Goal: Task Accomplishment & Management: Use online tool/utility

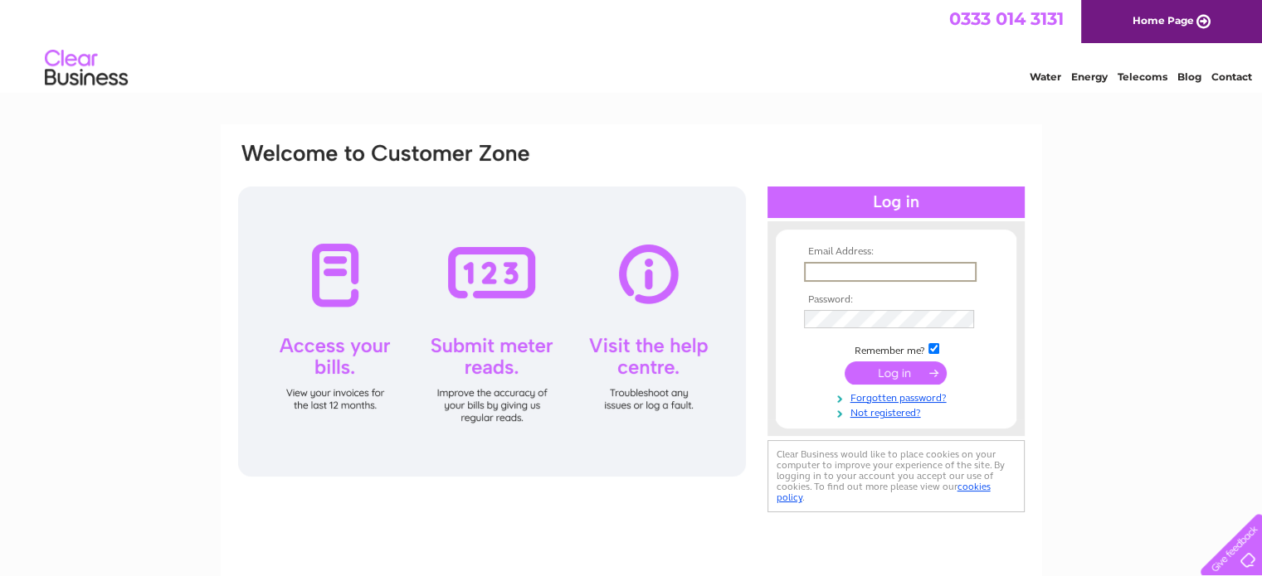
type input "[EMAIL_ADDRESS][DOMAIN_NAME]"
click at [866, 329] on td at bounding box center [896, 317] width 192 height 27
click at [844, 361] on input "submit" at bounding box center [895, 372] width 102 height 23
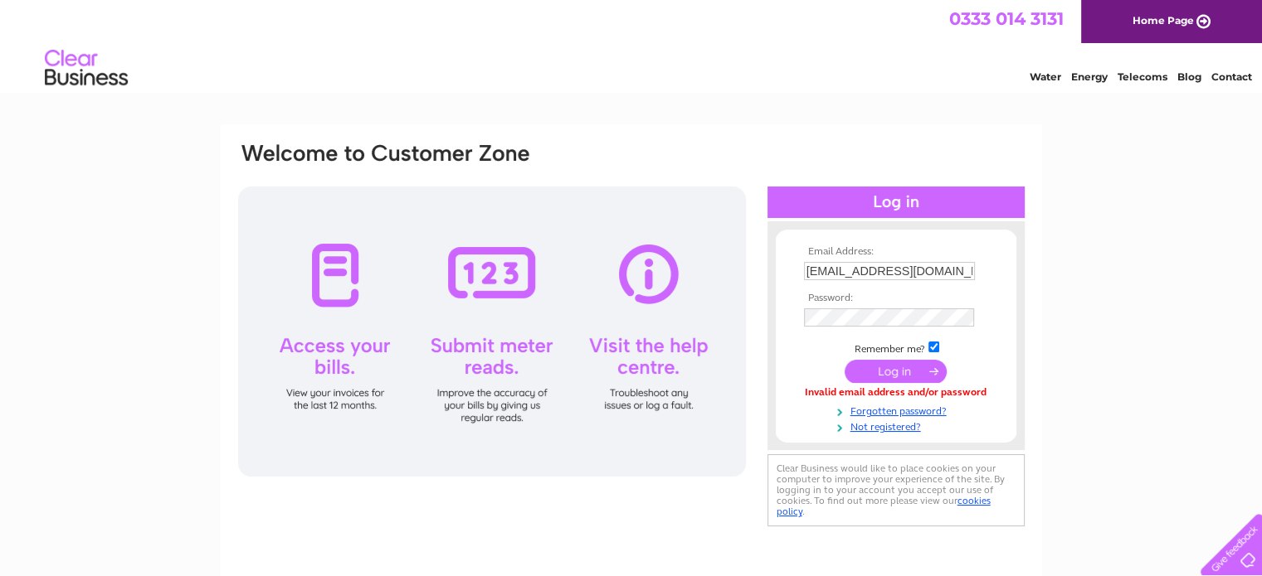
click at [933, 348] on input "checkbox" at bounding box center [933, 347] width 11 height 11
checkbox input "false"
click at [844, 361] on input "submit" at bounding box center [895, 372] width 102 height 23
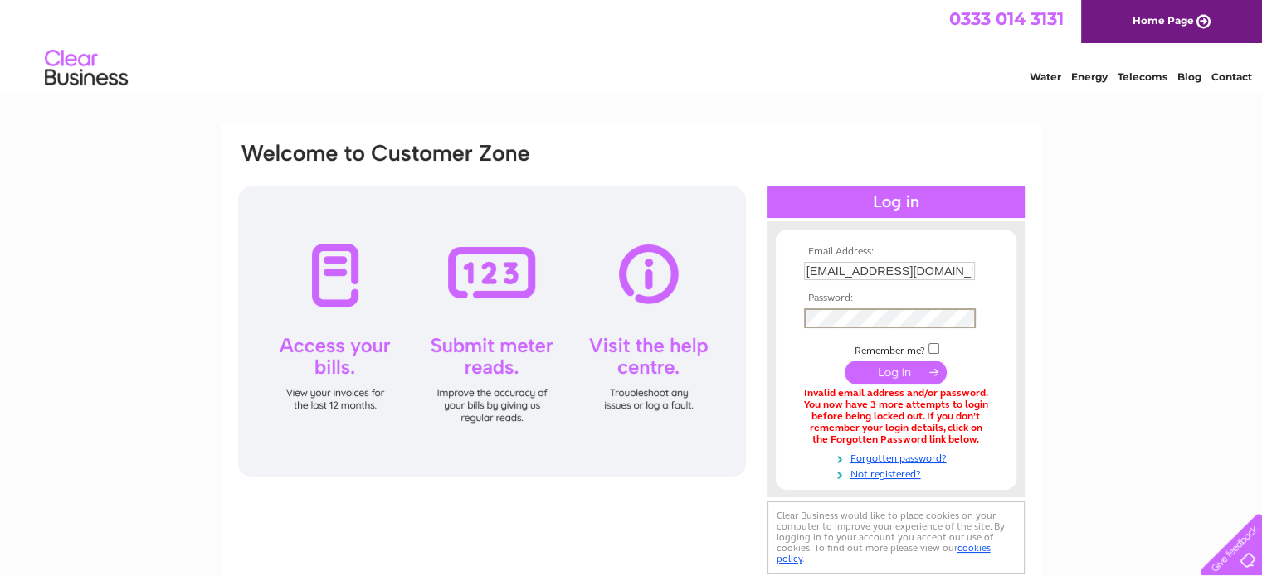
click at [844, 361] on input "submit" at bounding box center [895, 372] width 102 height 23
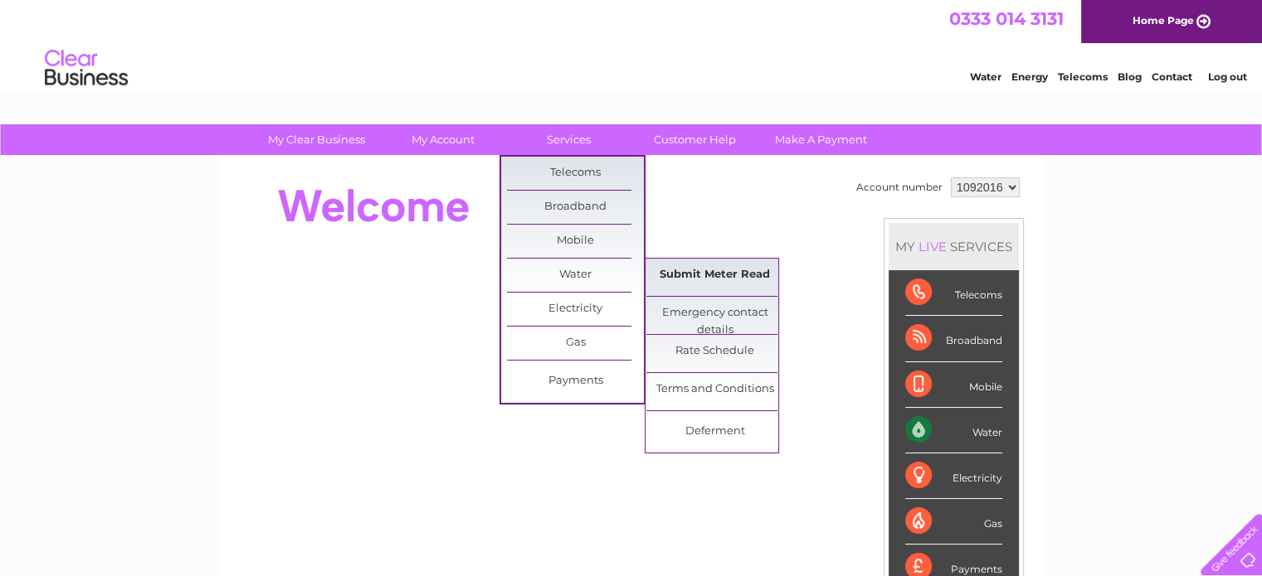
click at [693, 281] on link "Submit Meter Read" at bounding box center [714, 275] width 137 height 33
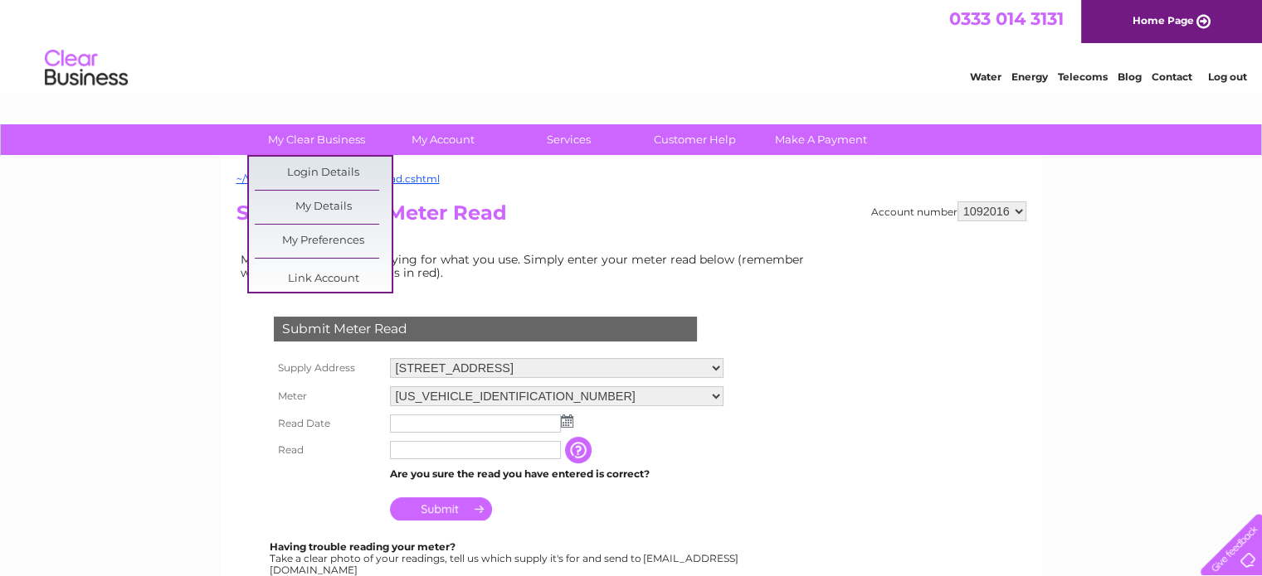
scroll to position [7, 0]
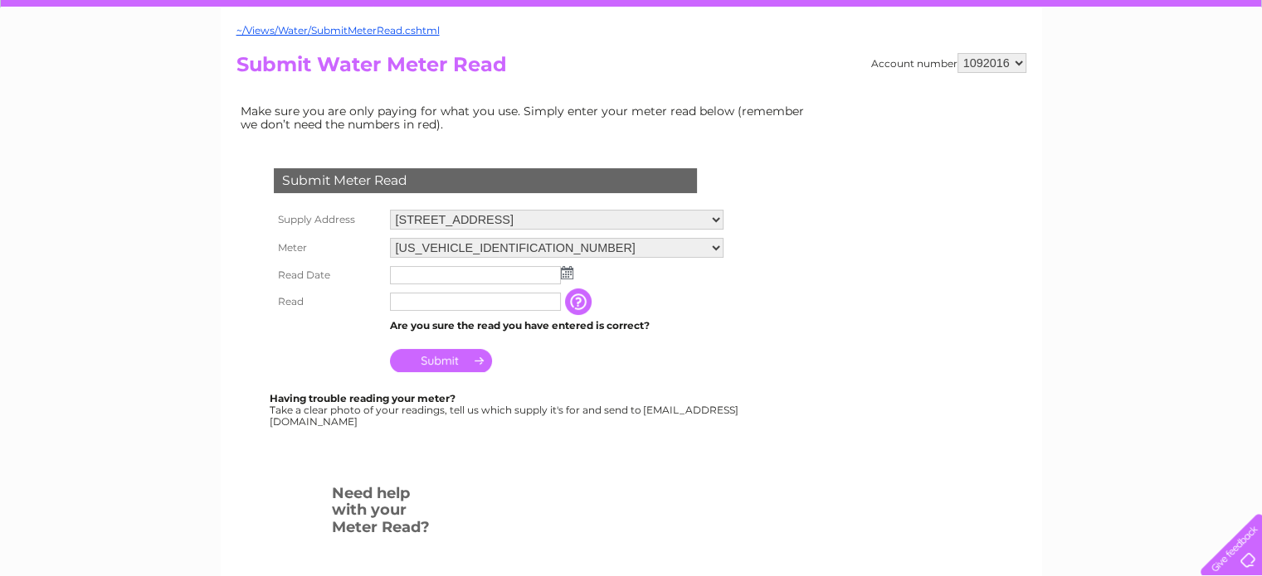
scroll to position [159, 0]
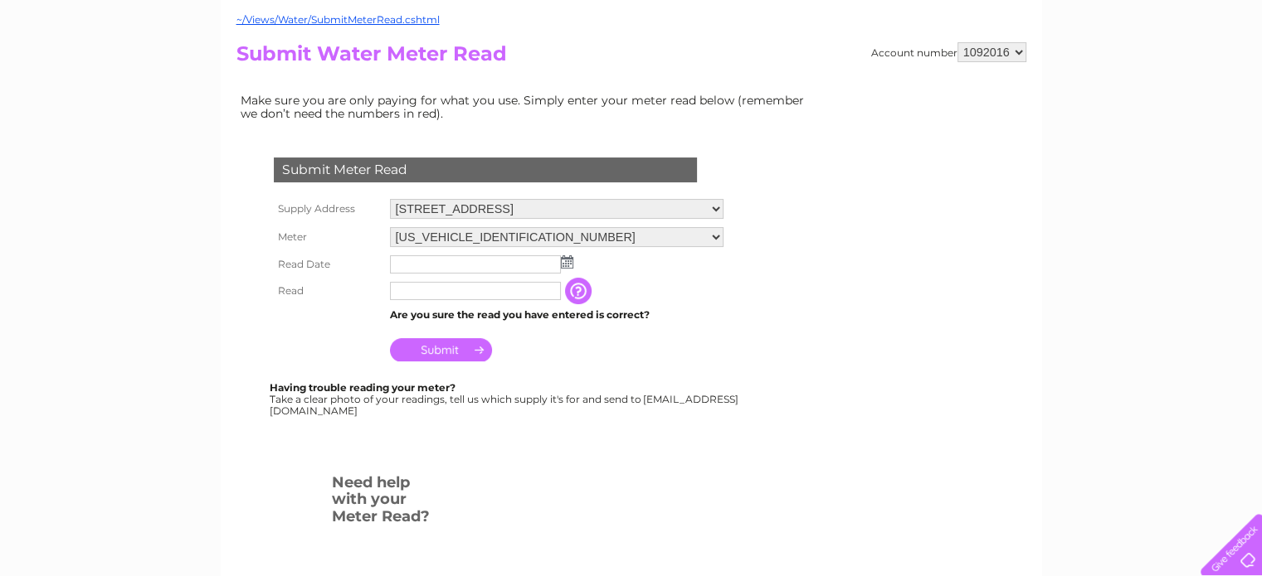
click at [561, 260] on img at bounding box center [567, 261] width 12 height 13
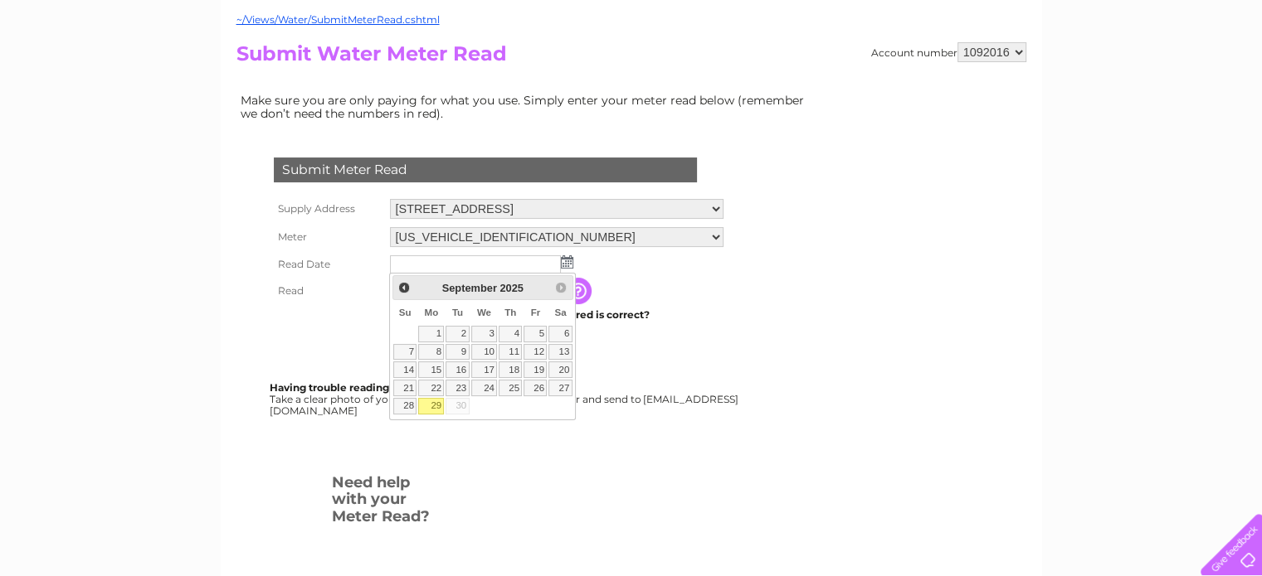
click at [435, 403] on link "29" at bounding box center [431, 406] width 26 height 17
type input "2025/09/29"
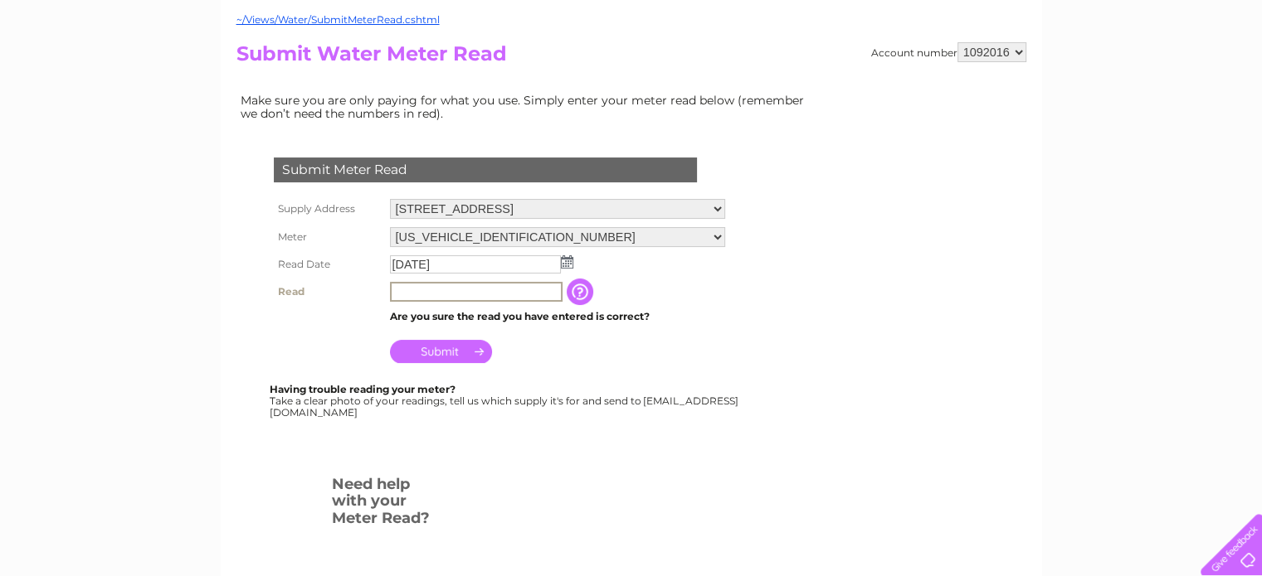
click at [445, 285] on input "text" at bounding box center [476, 292] width 173 height 20
click at [584, 285] on input "button" at bounding box center [580, 291] width 30 height 27
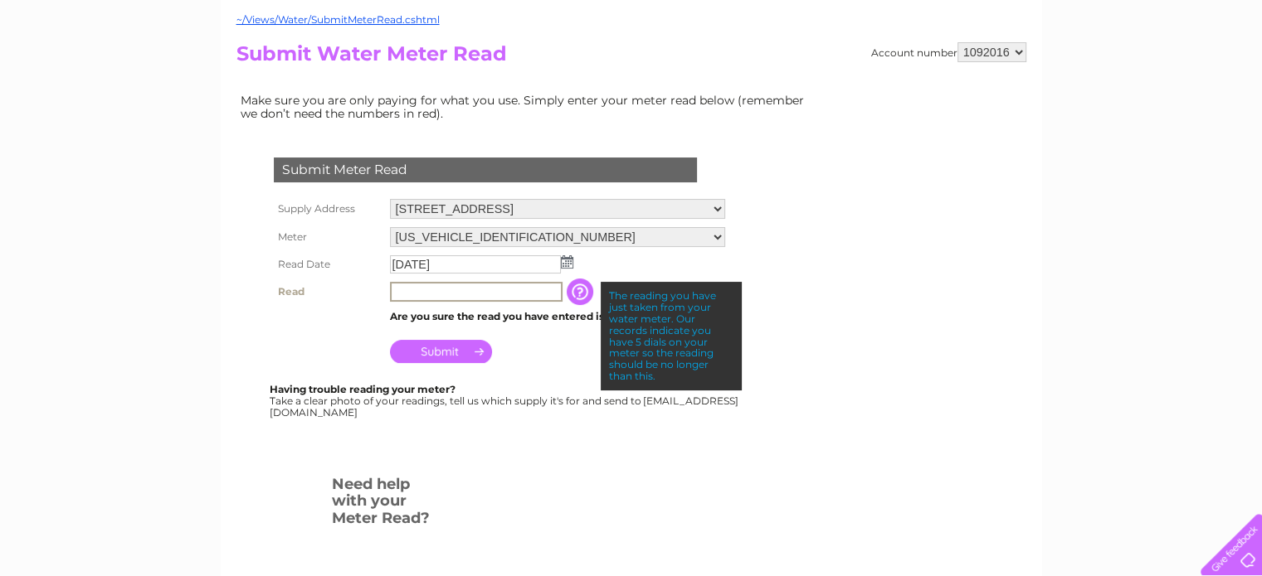
click at [498, 289] on input "text" at bounding box center [476, 292] width 173 height 20
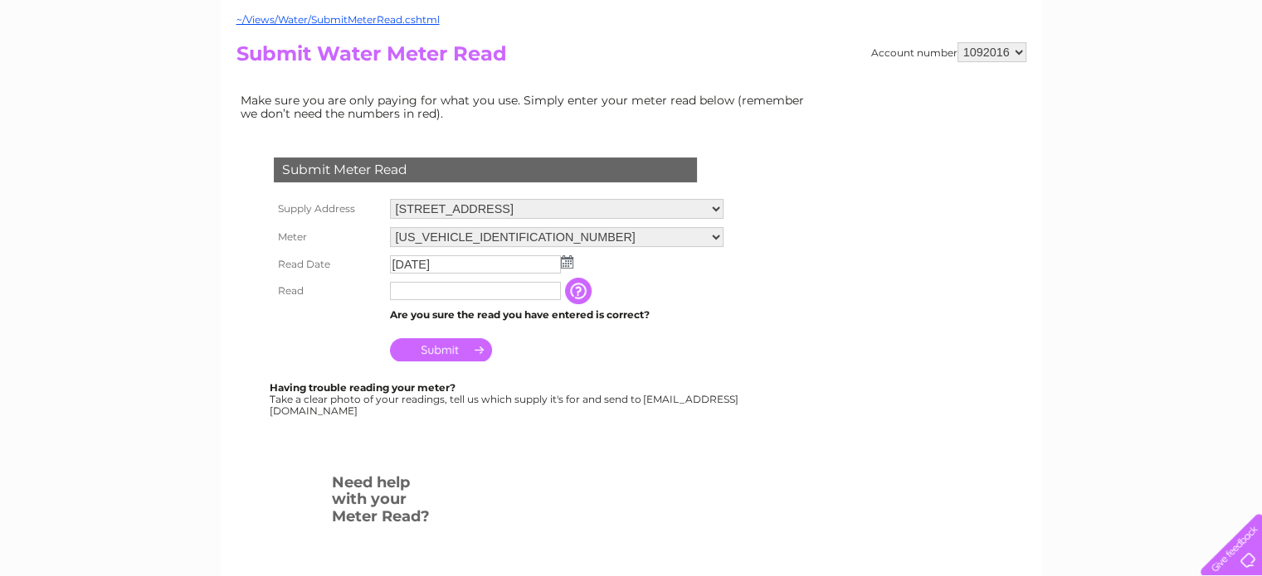
click at [624, 317] on td "Are you sure the read you have entered is correct?" at bounding box center [557, 315] width 342 height 22
click at [574, 289] on input "button" at bounding box center [580, 291] width 30 height 27
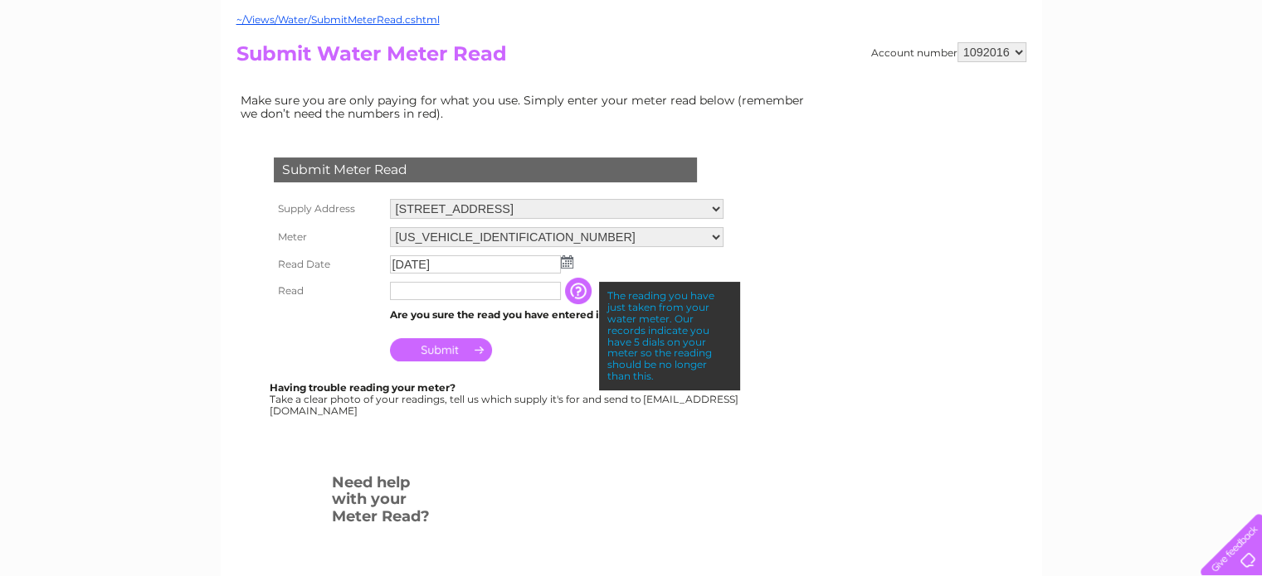
click at [607, 268] on td "2025/09/29" at bounding box center [557, 264] width 342 height 27
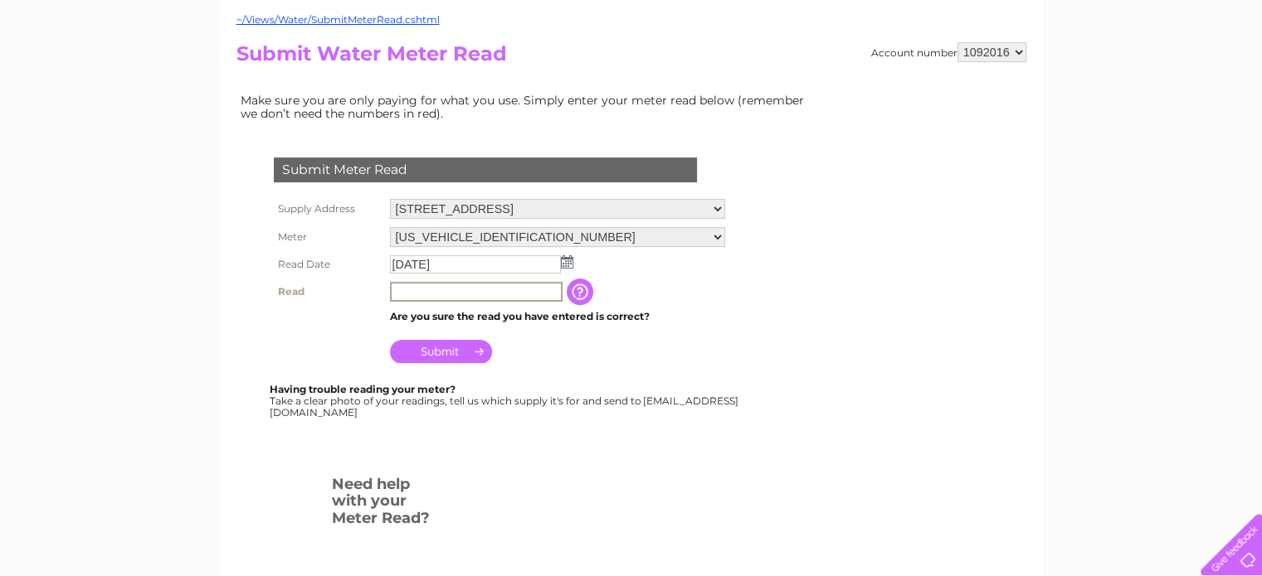
click at [521, 287] on input "text" at bounding box center [476, 292] width 173 height 20
type input "00167"
click at [612, 420] on div "Submit Meter Read Supply Address 92 Grahams Road, Falkirk, Stirlingshire, FK2 7…" at bounding box center [488, 295] width 504 height 342
click at [452, 344] on input "Submit" at bounding box center [441, 349] width 102 height 23
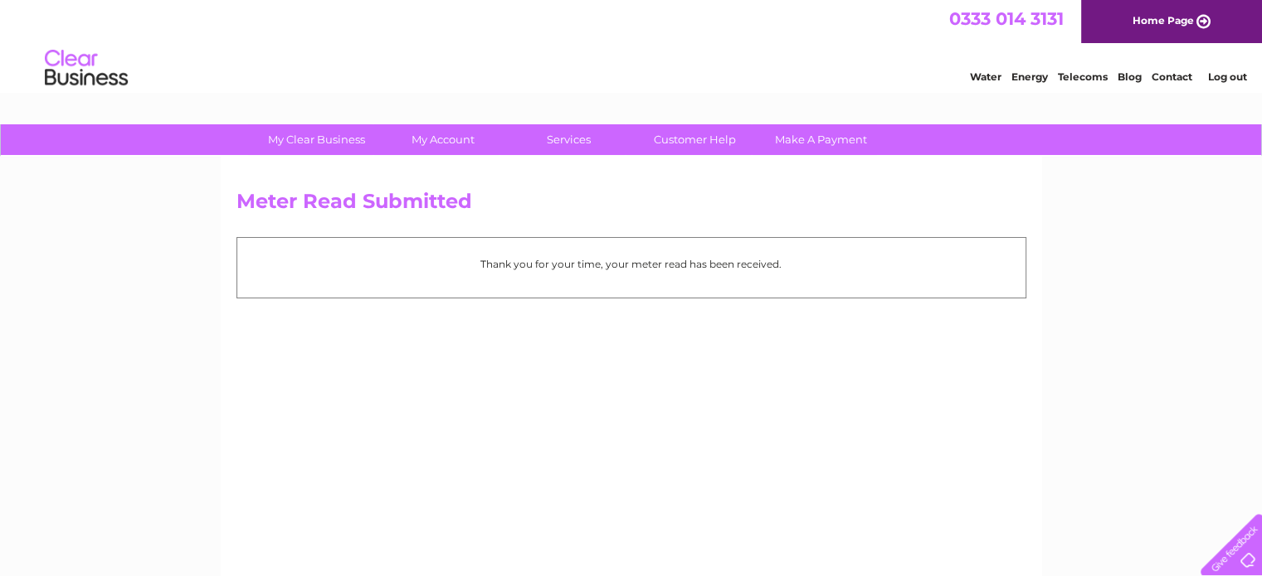
click at [1230, 73] on link "Log out" at bounding box center [1226, 77] width 39 height 12
